Goal: Entertainment & Leisure: Consume media (video, audio)

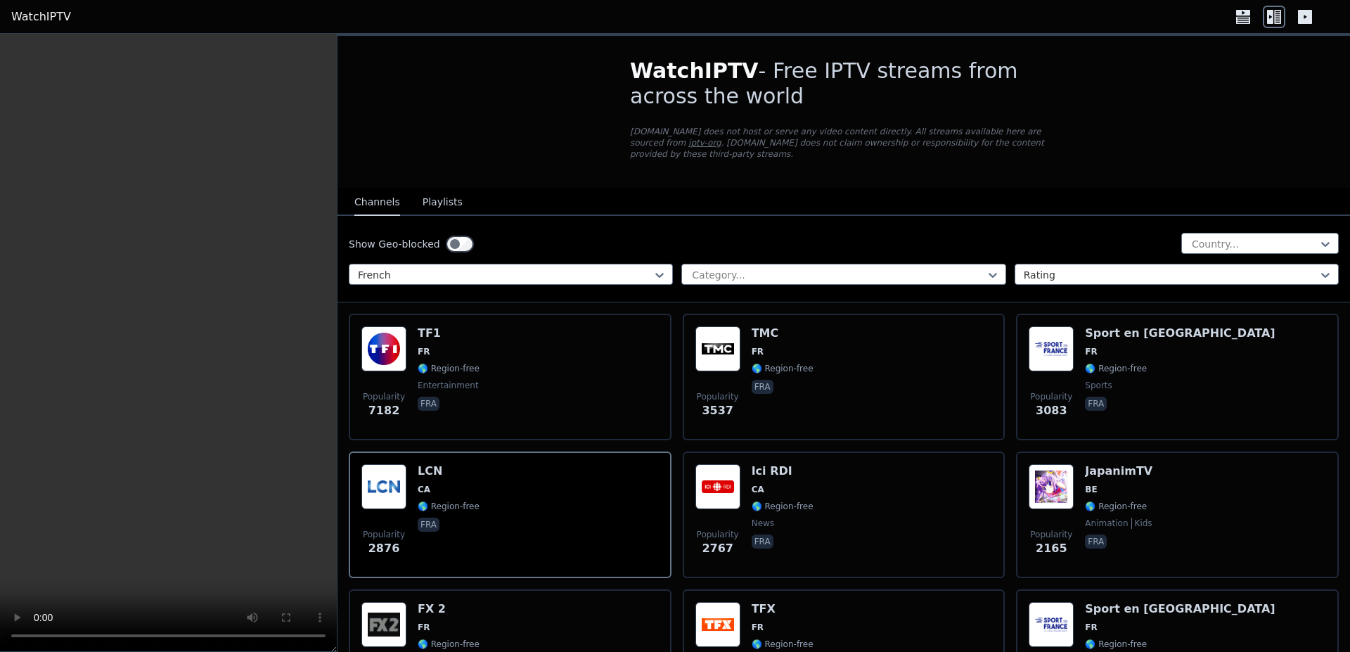
click at [818, 37] on div "WatchIPTV - Free IPTV streams from across the world [DOMAIN_NAME] does not host…" at bounding box center [843, 112] width 472 height 152
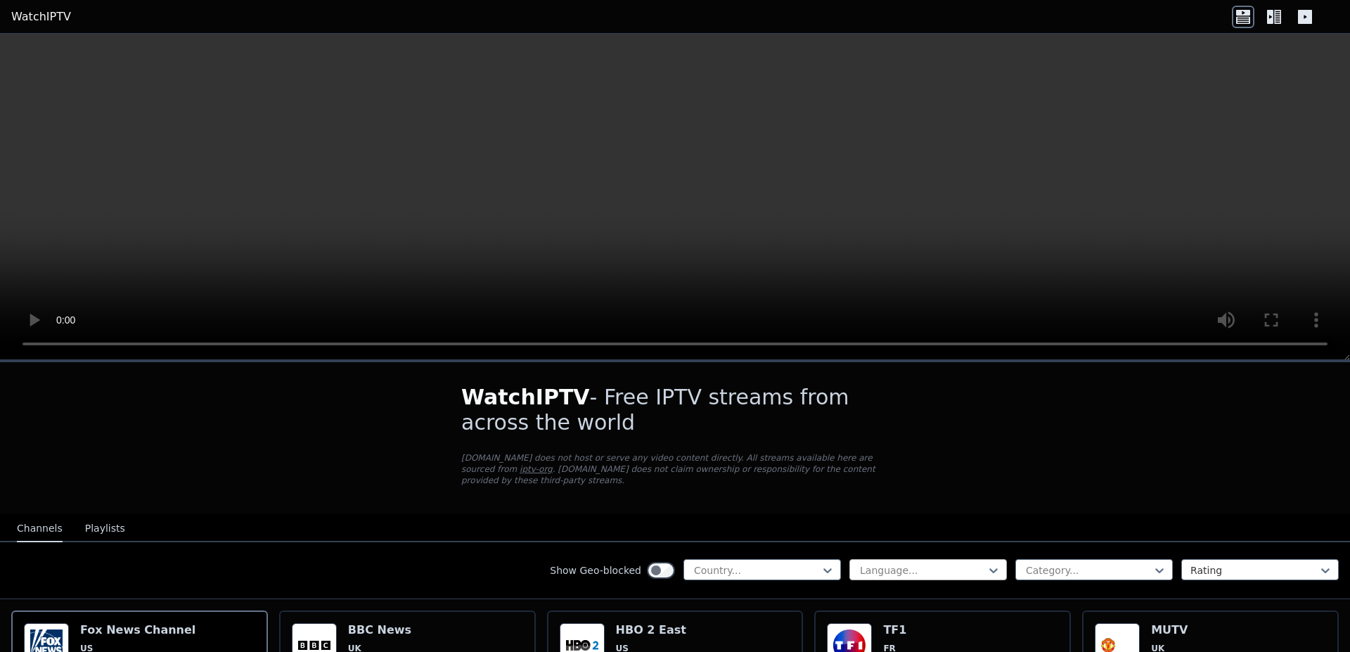
click at [990, 570] on div "Language..." at bounding box center [927, 569] width 157 height 21
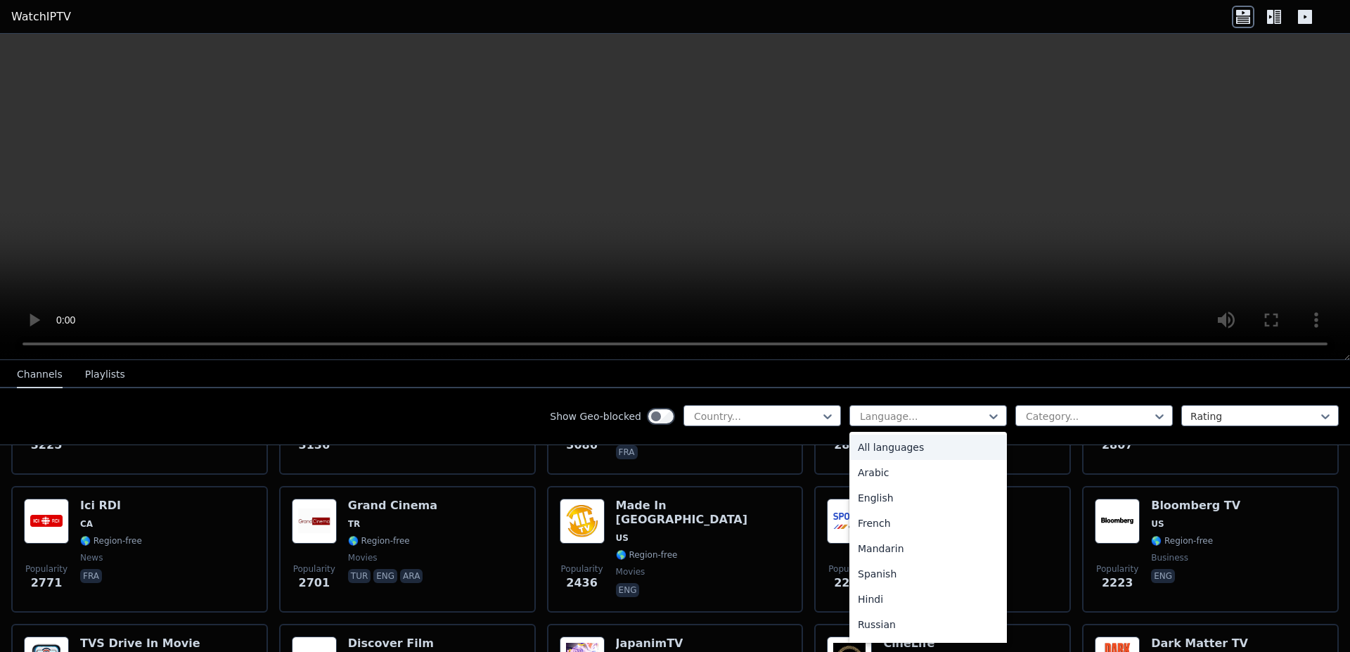
scroll to position [676, 0]
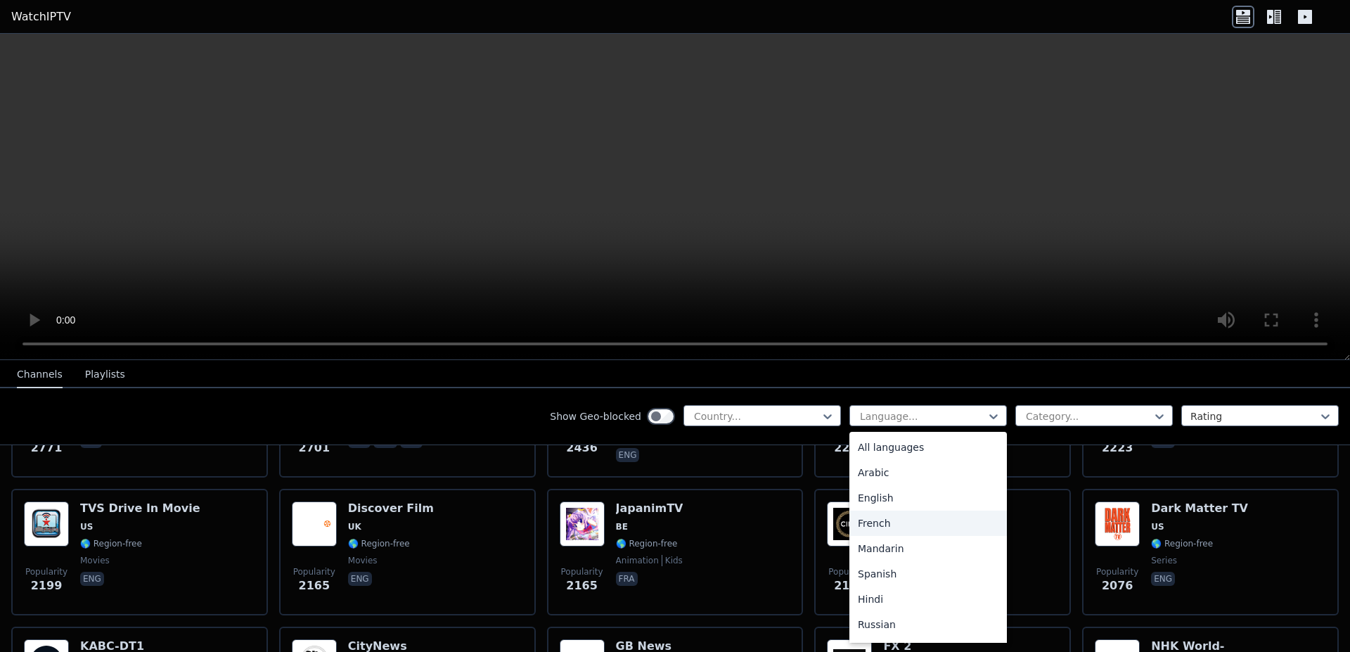
click at [869, 522] on div "French" at bounding box center [927, 522] width 157 height 25
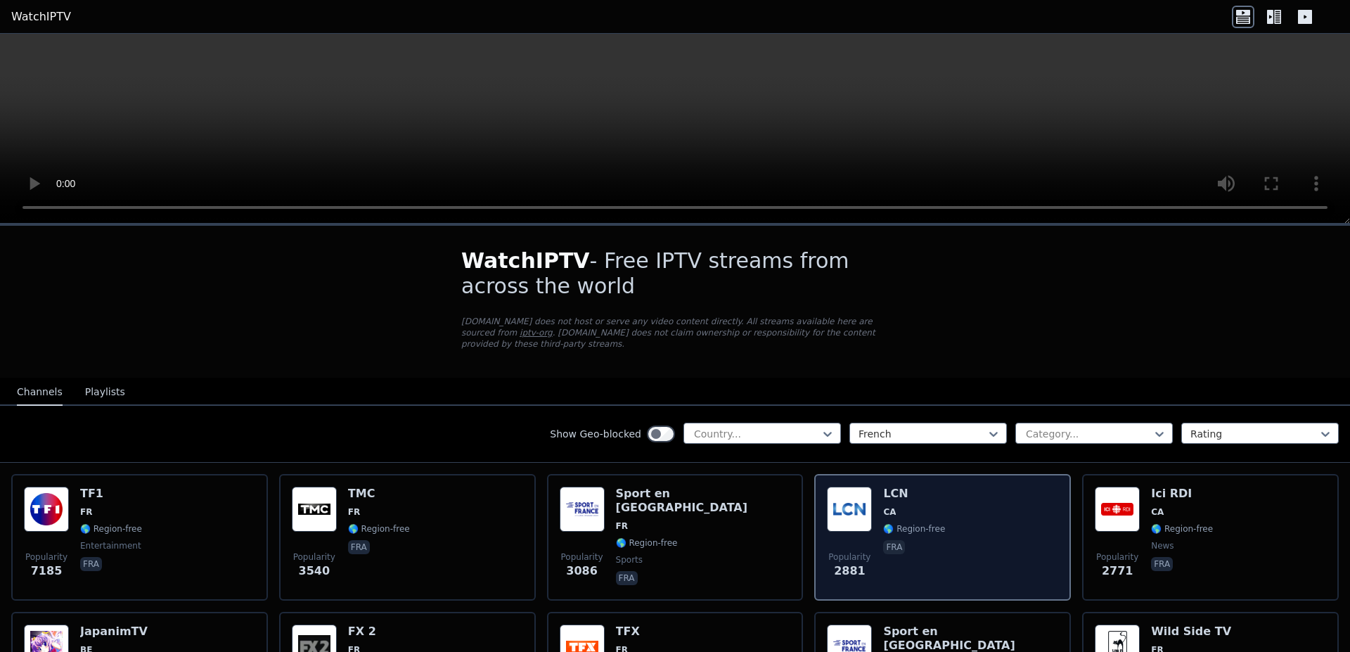
click at [948, 515] on div "Popularity 2881 LCN CA 🌎 Region-free fra" at bounding box center [942, 537] width 231 height 101
